Goal: Answer question/provide support: Share knowledge or assist other users

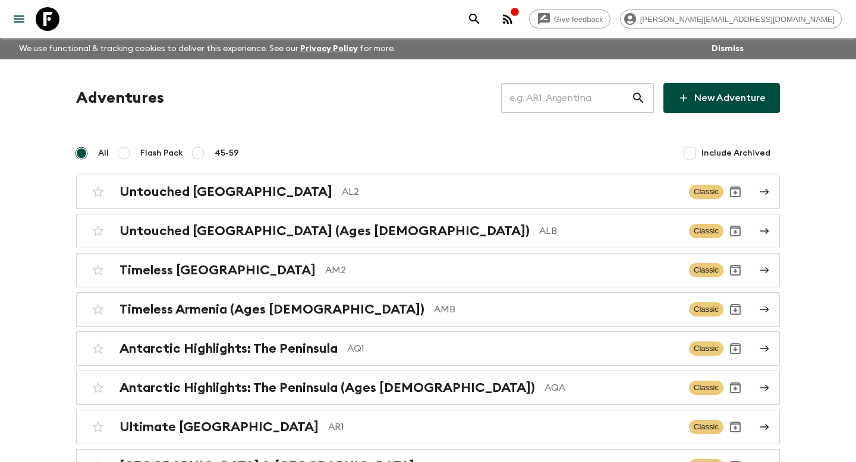
click at [596, 97] on input "text" at bounding box center [566, 97] width 130 height 33
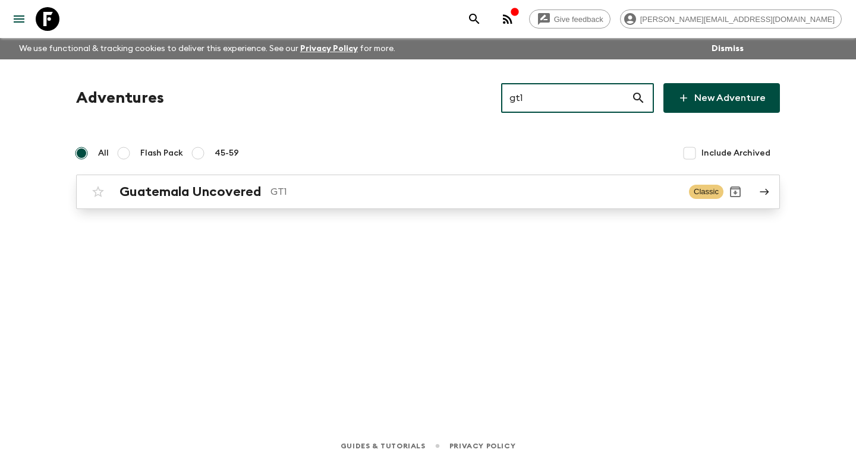
type input "gt1"
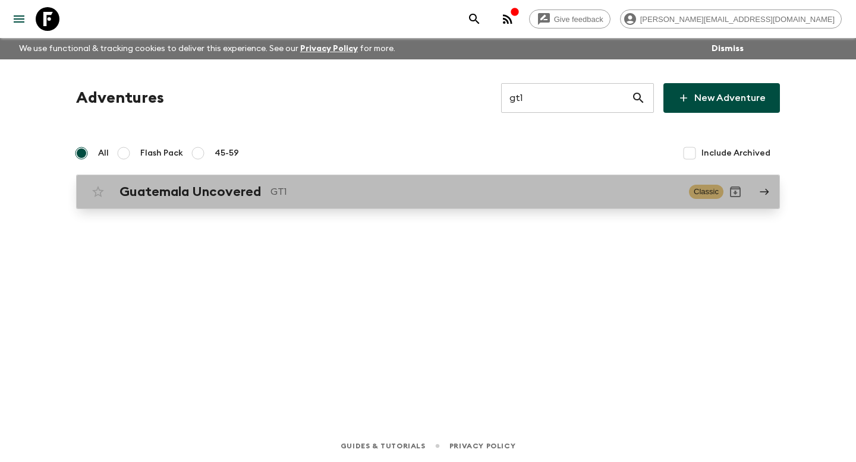
click at [542, 187] on p "GT1" at bounding box center [474, 192] width 409 height 14
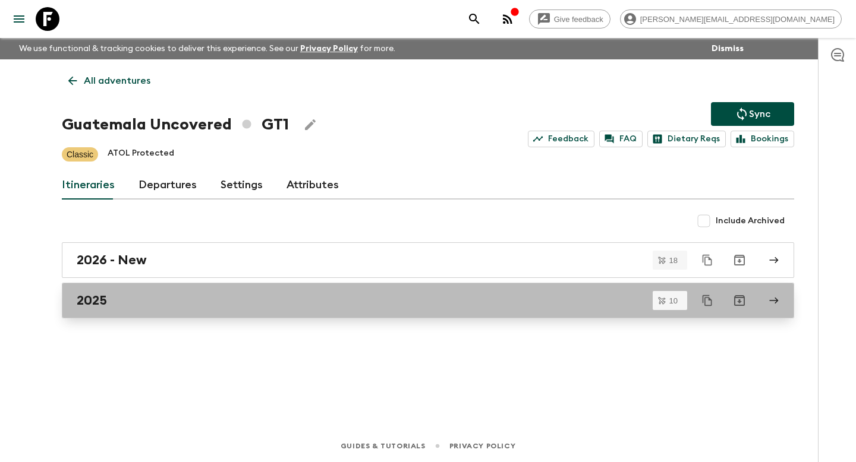
click at [229, 314] on link "2025" at bounding box center [428, 301] width 732 height 36
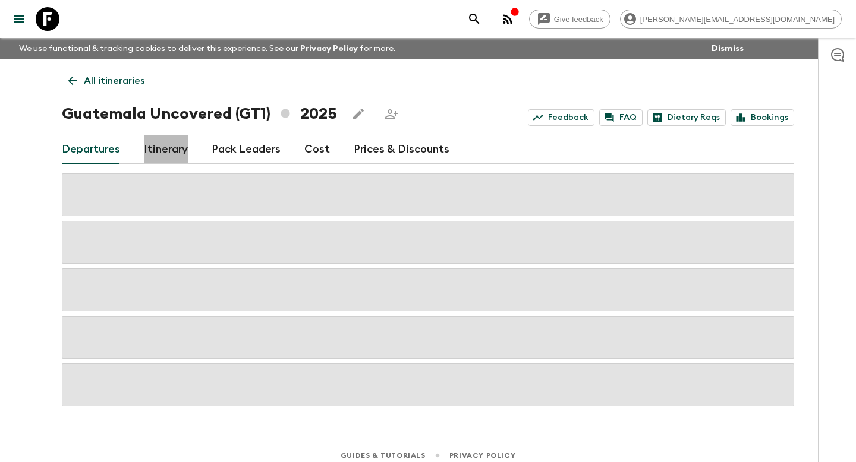
click at [165, 149] on link "Itinerary" at bounding box center [166, 150] width 44 height 29
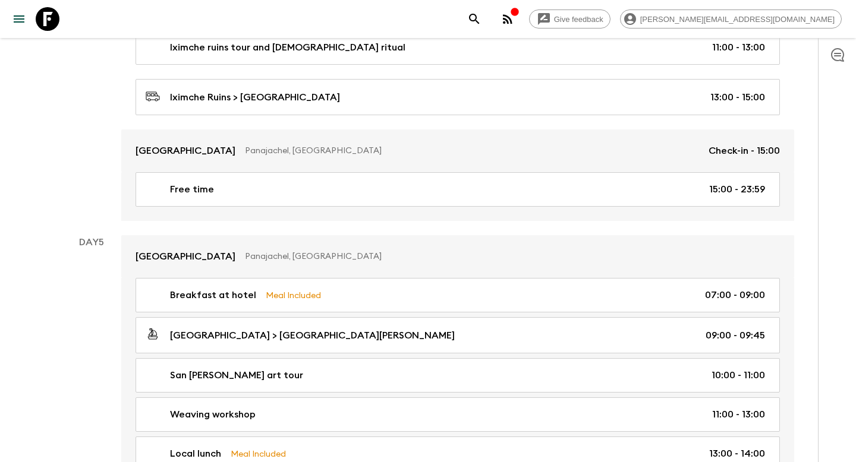
scroll to position [1120, 0]
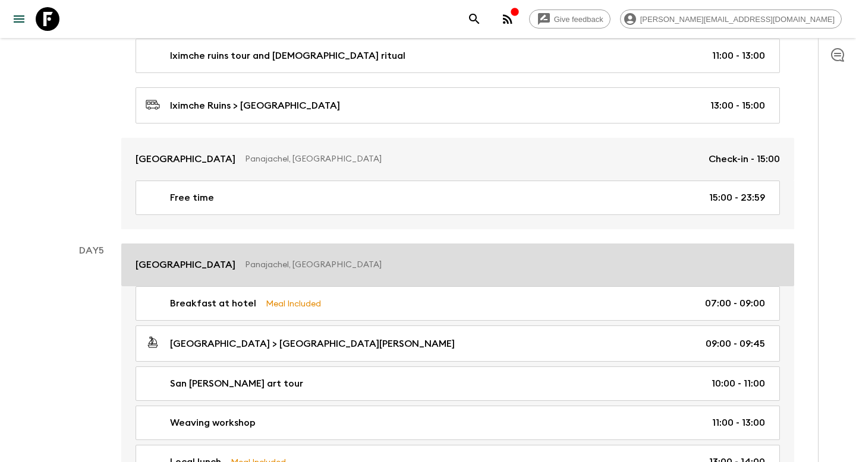
click at [495, 247] on link "[GEOGRAPHIC_DATA], [GEOGRAPHIC_DATA]" at bounding box center [457, 265] width 673 height 43
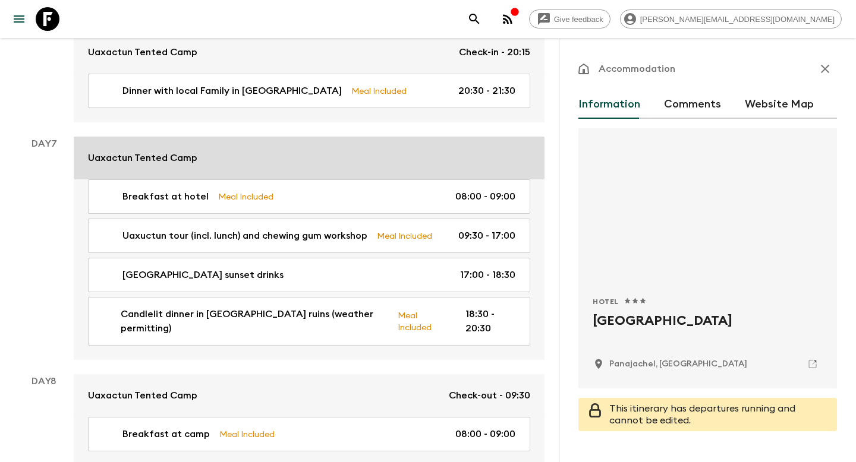
scroll to position [2034, 0]
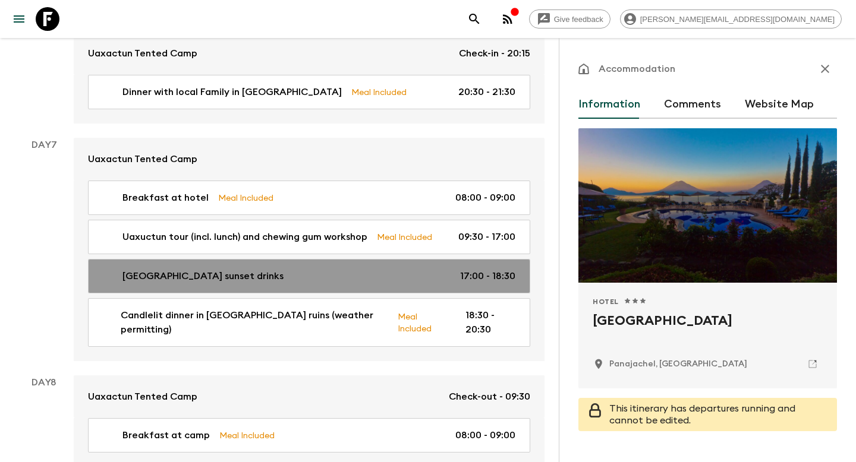
click at [401, 269] on link "[GEOGRAPHIC_DATA] sunset drinks 17:00 - 18:30" at bounding box center [309, 276] width 442 height 34
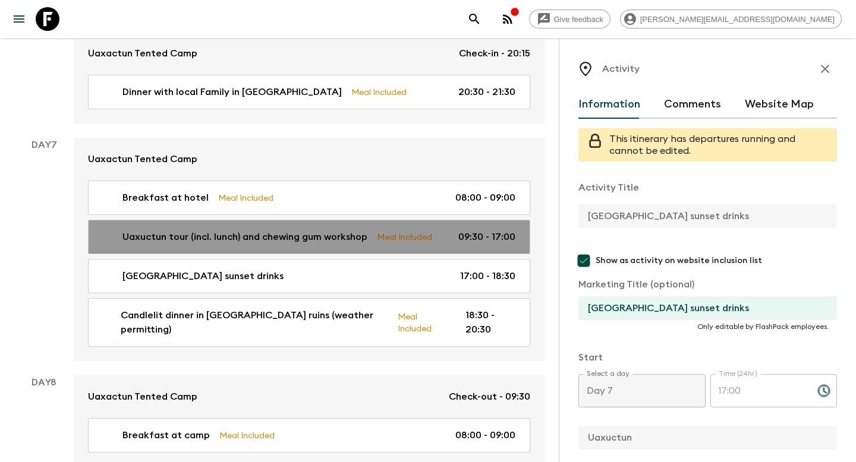
click at [410, 231] on link "Uaxuctun tour (incl. lunch) and chewing gum workshop Meal Included 09:30 - 17:00" at bounding box center [309, 237] width 442 height 34
type input "Uaxuctun tour (incl. lunch) and chewing gum workshop"
type input "Uaxactun tour and chewing gum workshop"
type textarea "One of the longest-occupied [GEOGRAPHIC_DATA] cities, [GEOGRAPHIC_DATA] amazes …"
checkbox input "true"
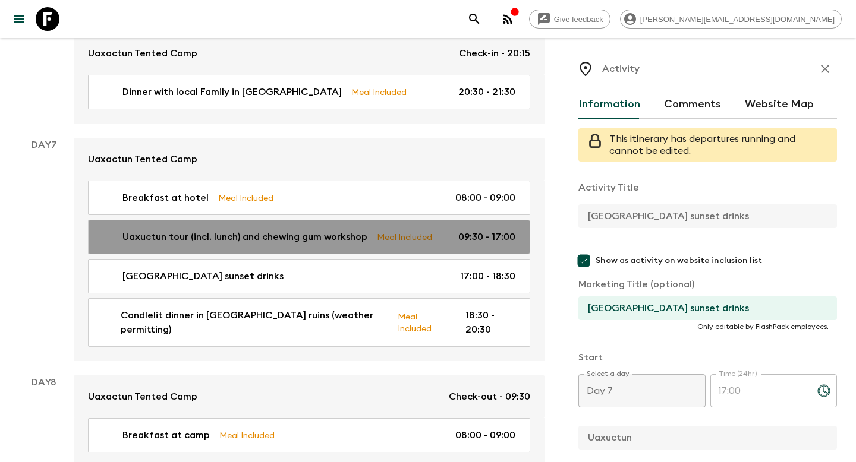
type textarea "Lunch will be eaten in a local restaurant in the community."
type input "09:30"
type input "17:00"
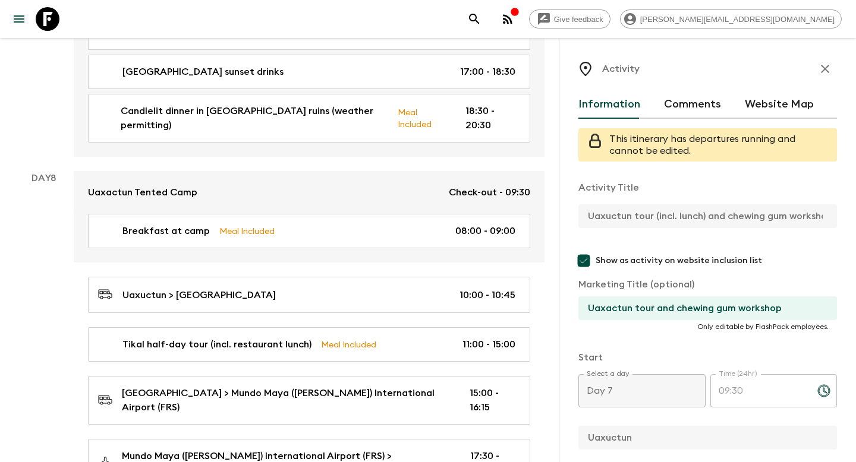
scroll to position [2265, 0]
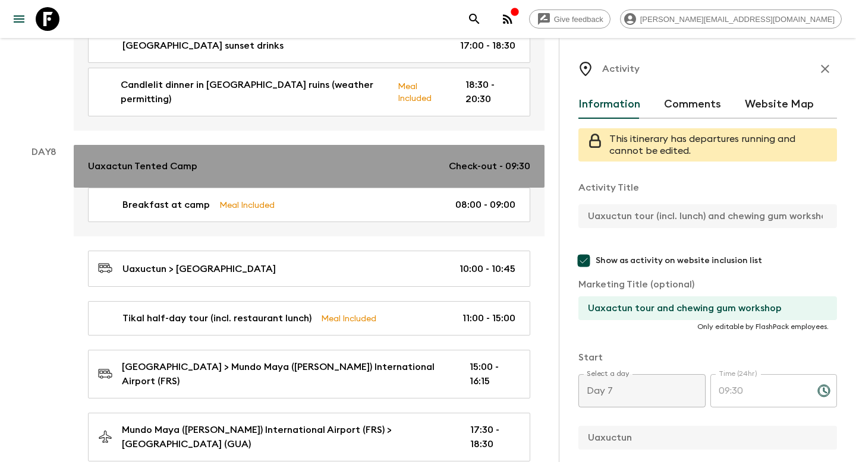
click at [436, 145] on link "Uaxactun Tented Camp Check-out - 09:30" at bounding box center [309, 166] width 471 height 43
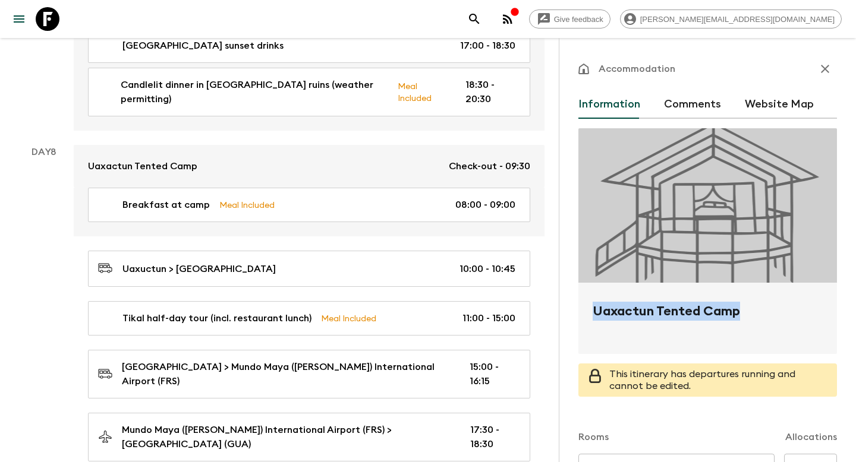
drag, startPoint x: 742, startPoint y: 309, endPoint x: 585, endPoint y: 299, distance: 156.6
click at [585, 299] on div "Uaxactun Tented Camp" at bounding box center [707, 318] width 259 height 71
copy h2 "Uaxactun Tented Camp"
